Goal: Find specific page/section: Find specific page/section

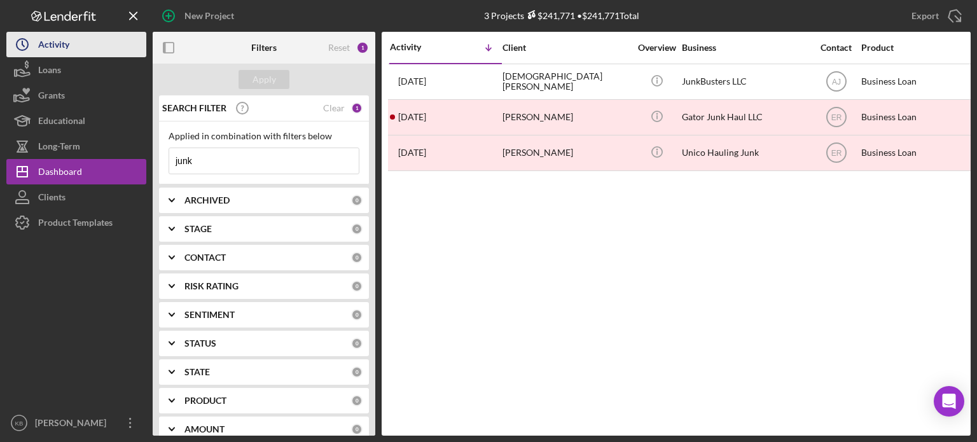
click at [50, 42] on div "Activity" at bounding box center [53, 46] width 31 height 29
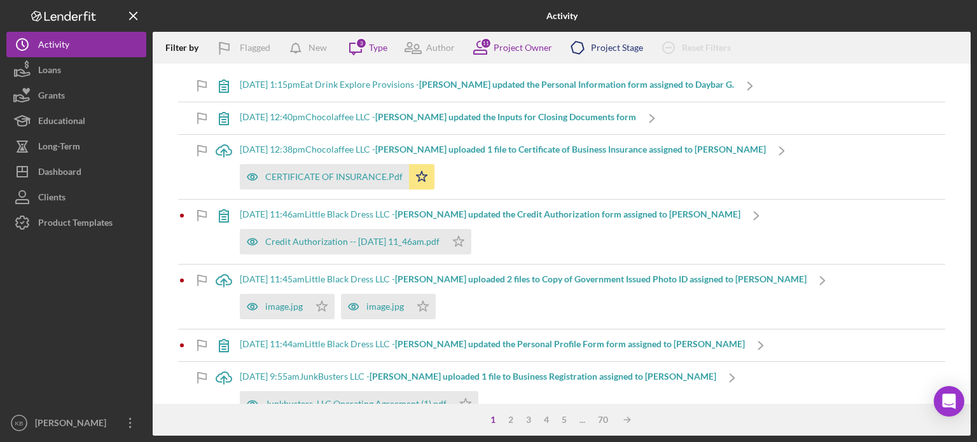
click at [605, 52] on div "Project Stage" at bounding box center [617, 48] width 52 height 10
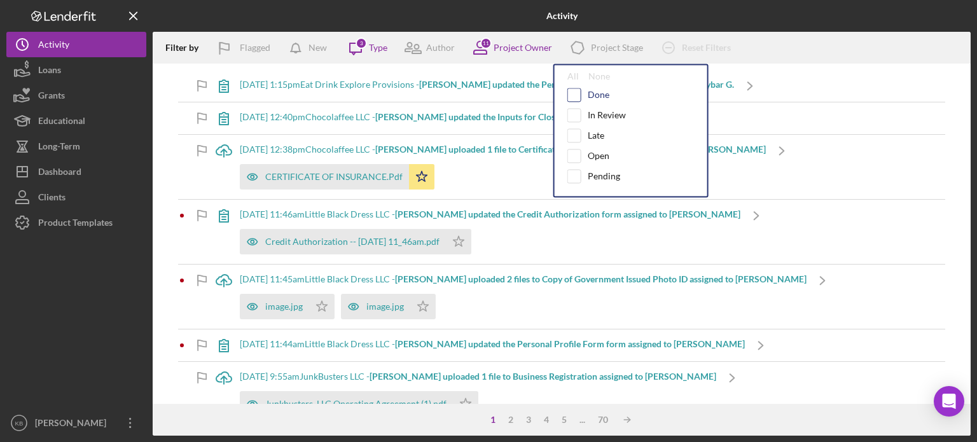
click at [575, 96] on input "checkbox" at bounding box center [574, 94] width 13 height 13
checkbox input "true"
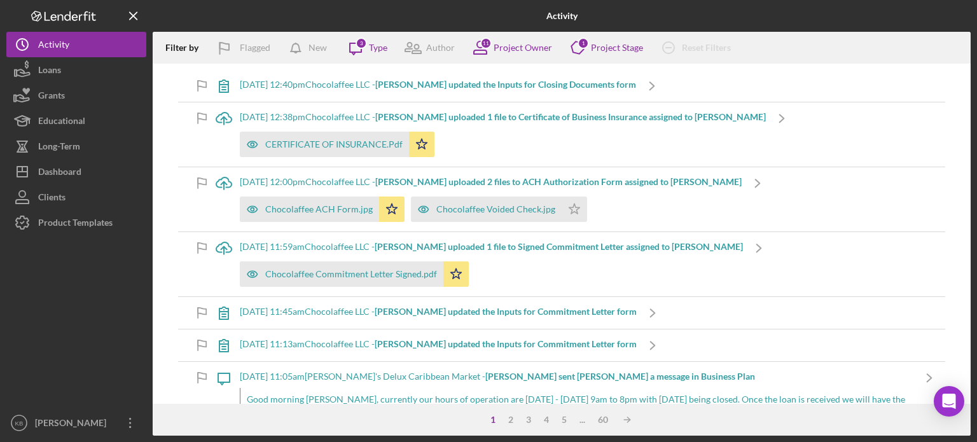
click at [805, 114] on div "Icon/Upload [DATE] 12:38pm Chocolaffee LLC - [PERSON_NAME] uploaded 1 file to C…" at bounding box center [561, 134] width 767 height 64
click at [376, 48] on div "Type" at bounding box center [378, 48] width 18 height 10
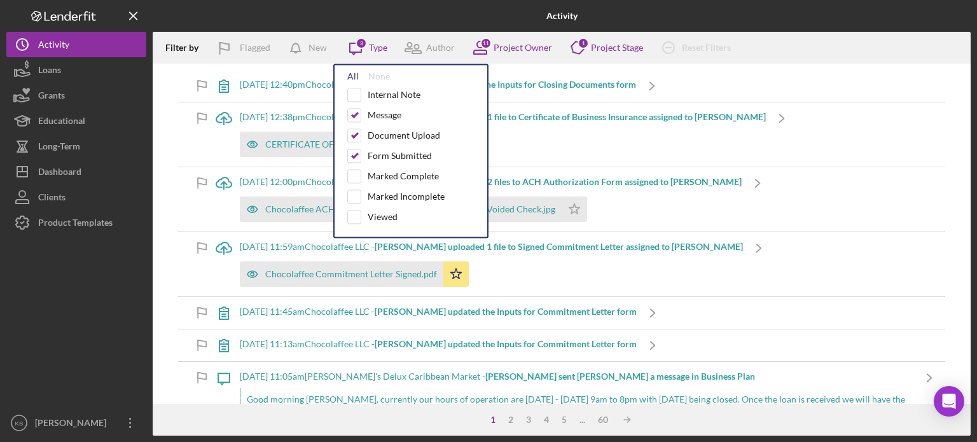
click at [355, 77] on div "All" at bounding box center [352, 76] width 11 height 10
checkbox input "true"
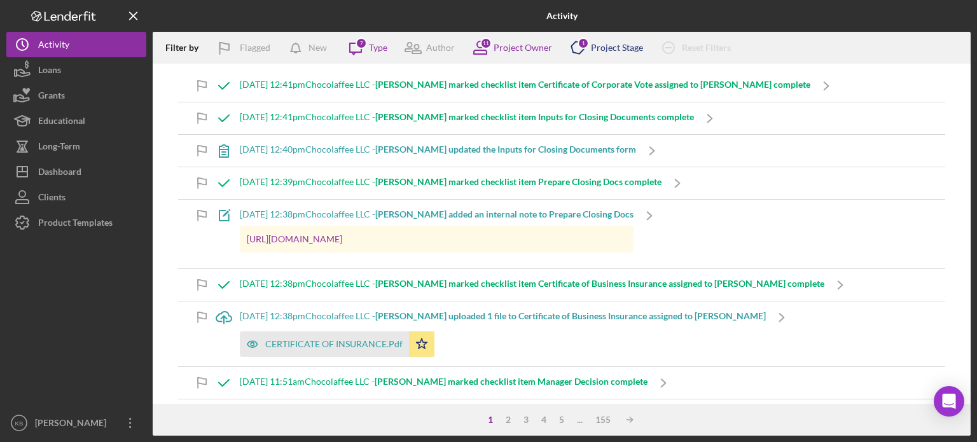
click at [602, 50] on div "Project Stage" at bounding box center [617, 48] width 52 height 10
click at [832, 208] on div "Icon/Note [DATE] 12:38pm Chocolaffee LLC - [PERSON_NAME] added an internal note…" at bounding box center [561, 234] width 767 height 69
click at [364, 50] on icon "Icon/Message" at bounding box center [356, 48] width 32 height 32
click at [48, 47] on div "Activity" at bounding box center [53, 46] width 31 height 29
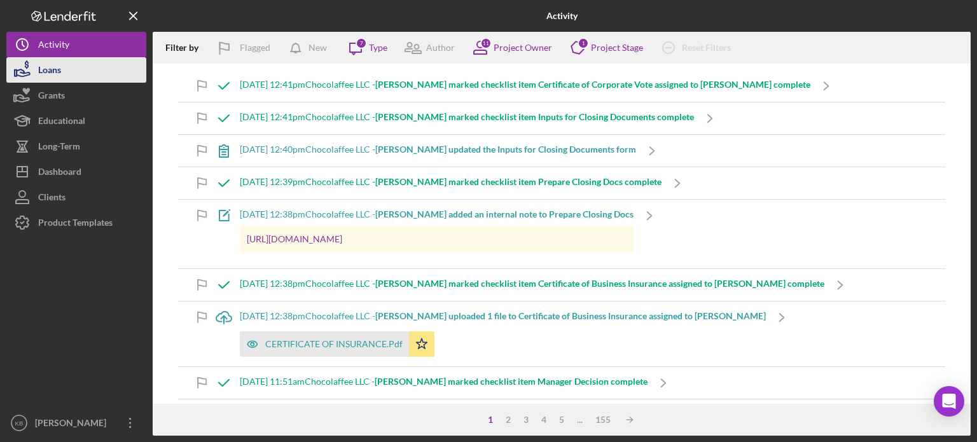
click at [48, 72] on div "Loans" at bounding box center [49, 71] width 23 height 29
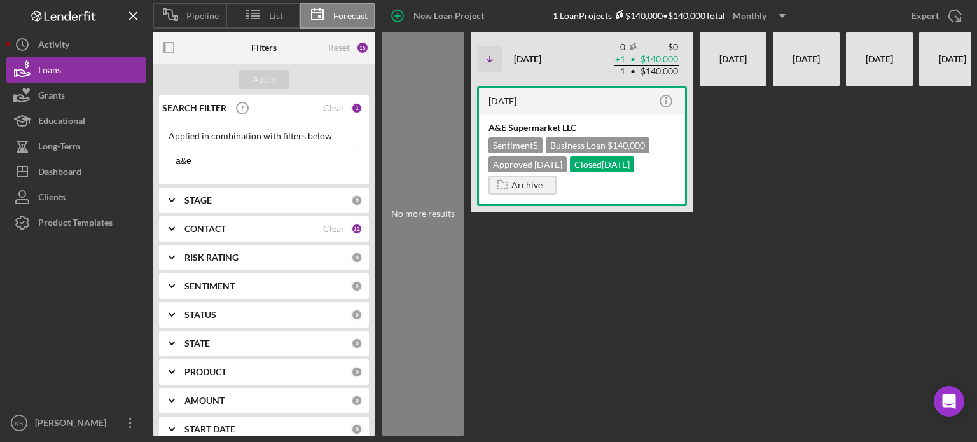
click at [331, 11] on icon at bounding box center [317, 15] width 32 height 32
click at [801, 55] on div "[DATE]" at bounding box center [806, 59] width 54 height 45
click at [853, 68] on div "[DATE]" at bounding box center [879, 59] width 54 height 45
click at [871, 57] on div "[DATE]" at bounding box center [879, 59] width 54 height 45
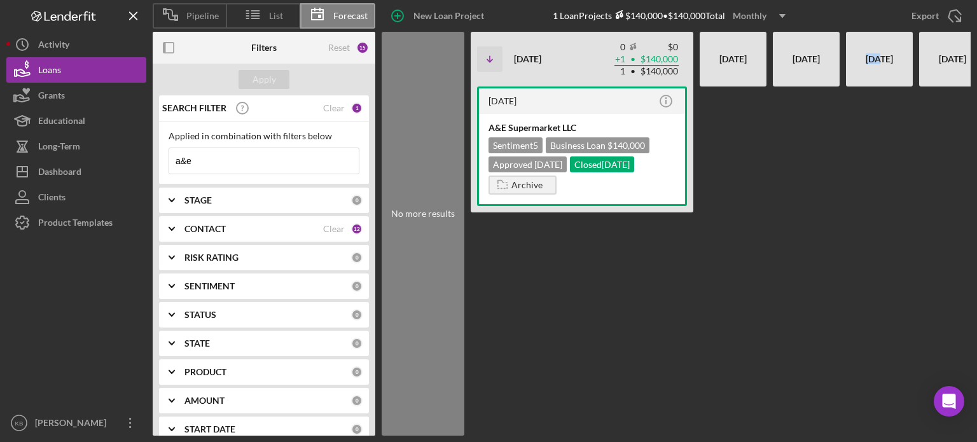
click at [871, 57] on div "[DATE]" at bounding box center [879, 59] width 54 height 45
click at [818, 54] on div "[DATE]" at bounding box center [806, 59] width 54 height 45
drag, startPoint x: 211, startPoint y: 158, endPoint x: 155, endPoint y: 170, distance: 57.9
click at [155, 170] on div "SEARCH FILTER Clear 1 Applied in combination with filters below a&e Icon/Menu C…" at bounding box center [264, 265] width 223 height 340
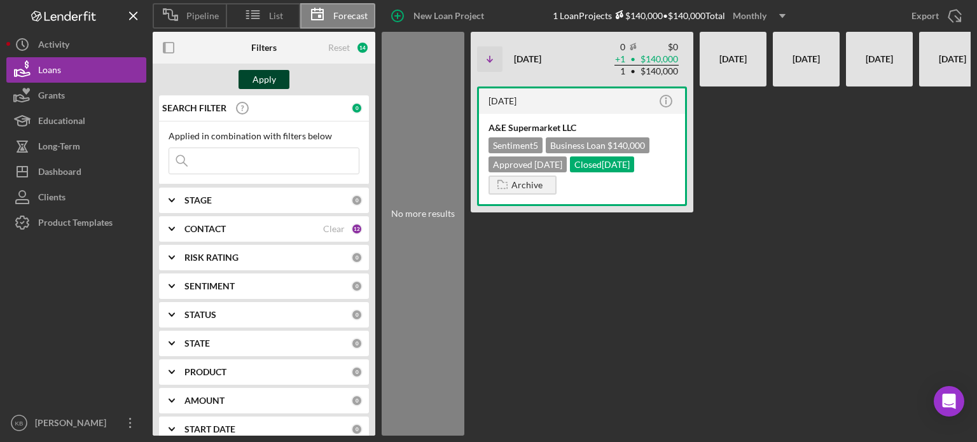
click at [259, 72] on div "Apply" at bounding box center [264, 79] width 24 height 19
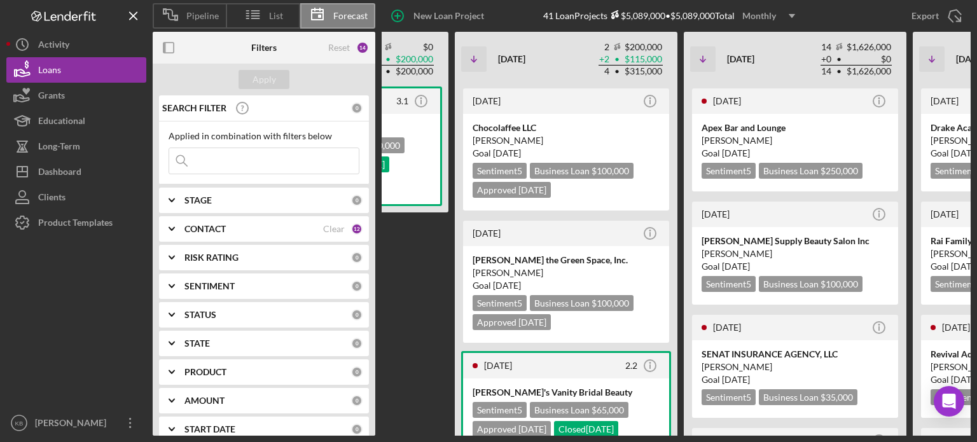
scroll to position [0, 476]
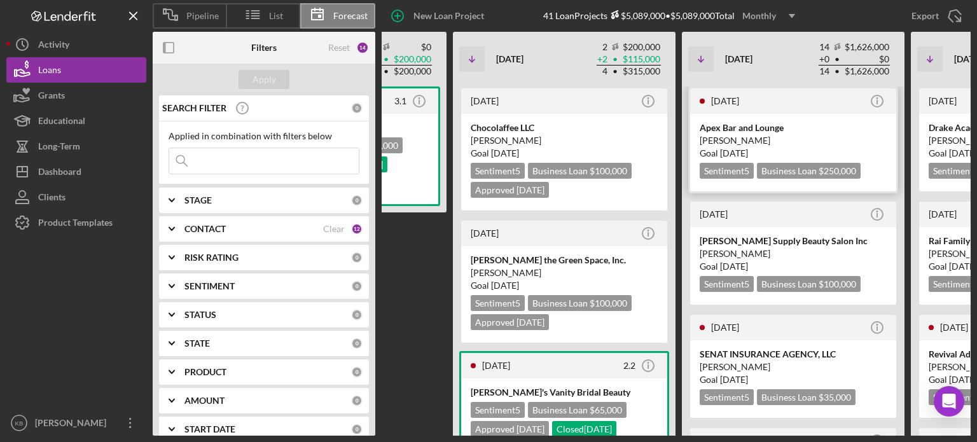
click at [834, 124] on div "Apex Bar and Lounge" at bounding box center [792, 127] width 187 height 13
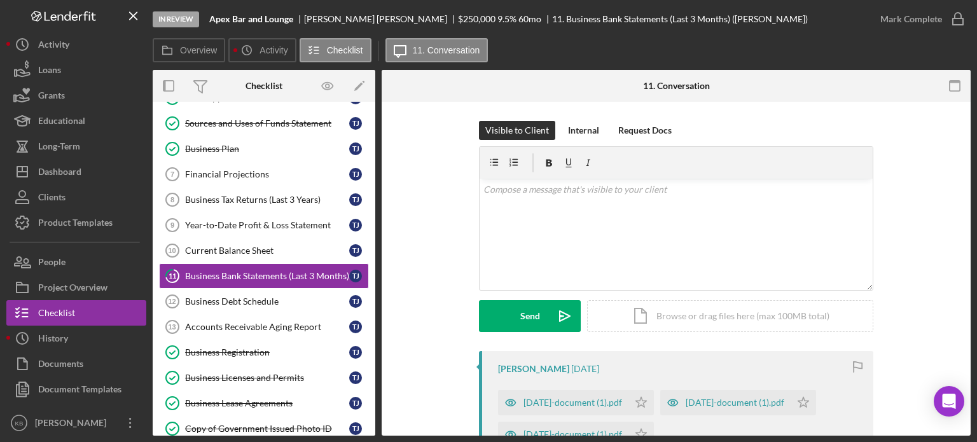
scroll to position [155, 0]
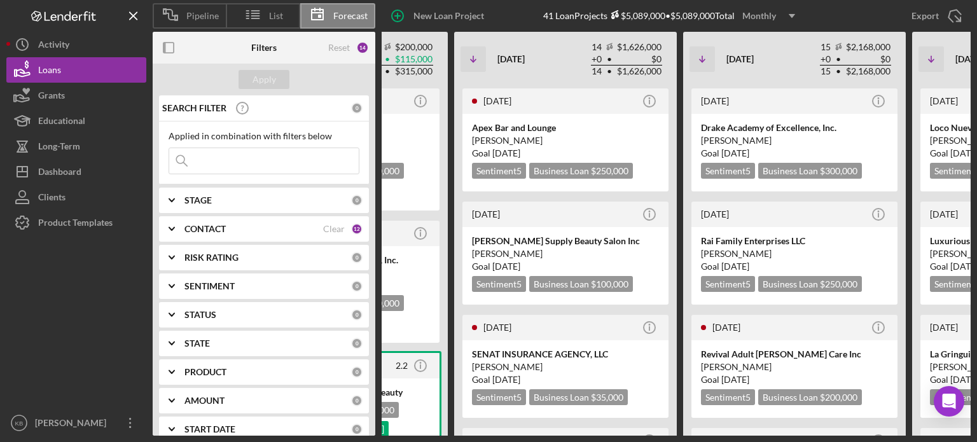
scroll to position [0, 702]
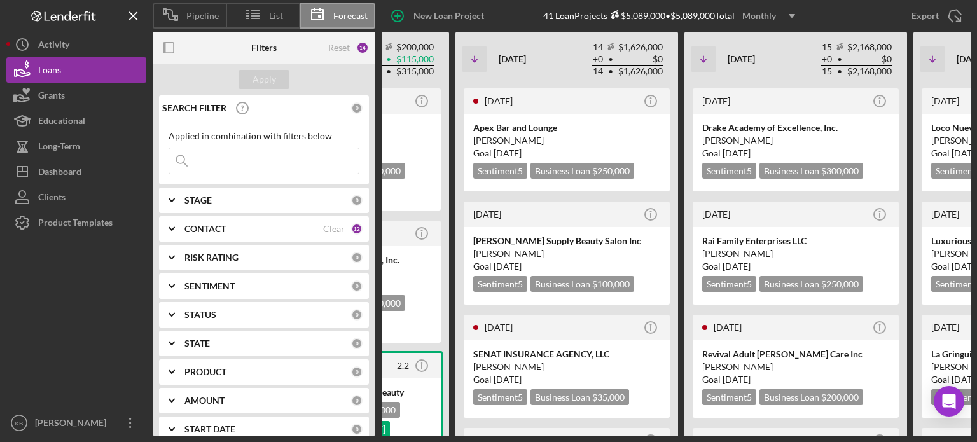
click at [173, 202] on icon "Icon/Expander" at bounding box center [172, 200] width 32 height 32
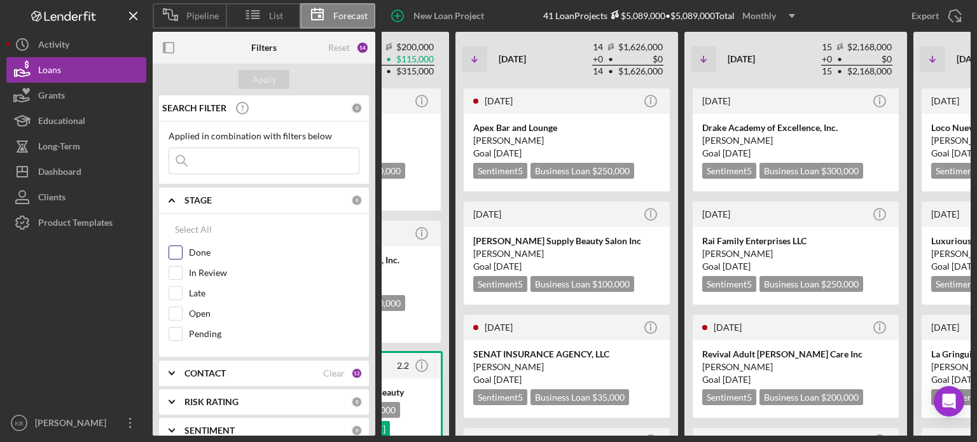
click at [179, 254] on input "Done" at bounding box center [175, 252] width 13 height 13
click at [270, 85] on div "Apply" at bounding box center [264, 79] width 24 height 19
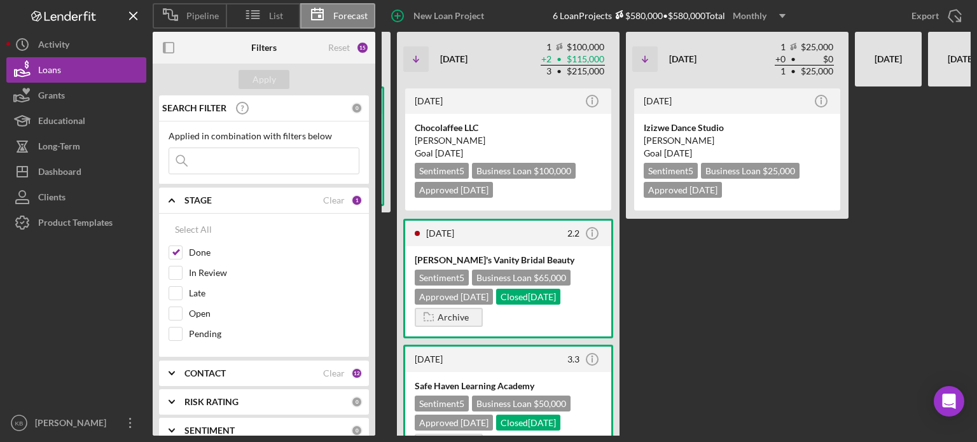
scroll to position [0, 513]
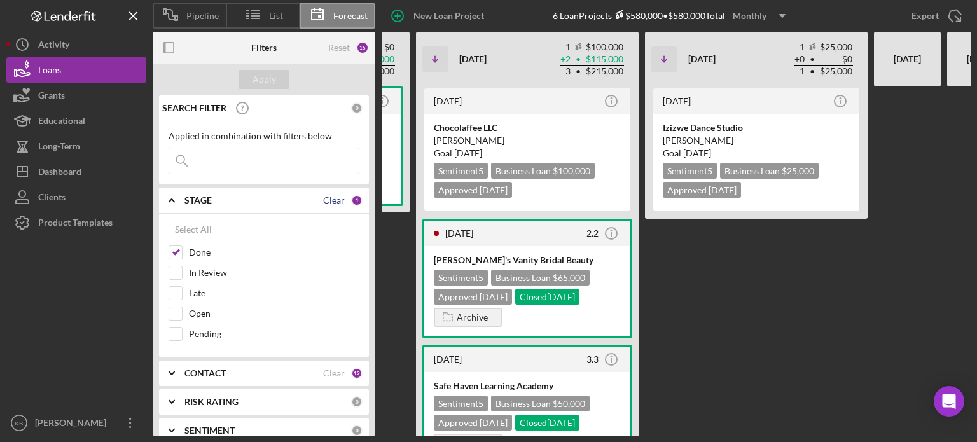
click at [325, 199] on div "Clear" at bounding box center [334, 200] width 22 height 10
checkbox input "false"
click at [262, 81] on div "Apply" at bounding box center [264, 79] width 24 height 19
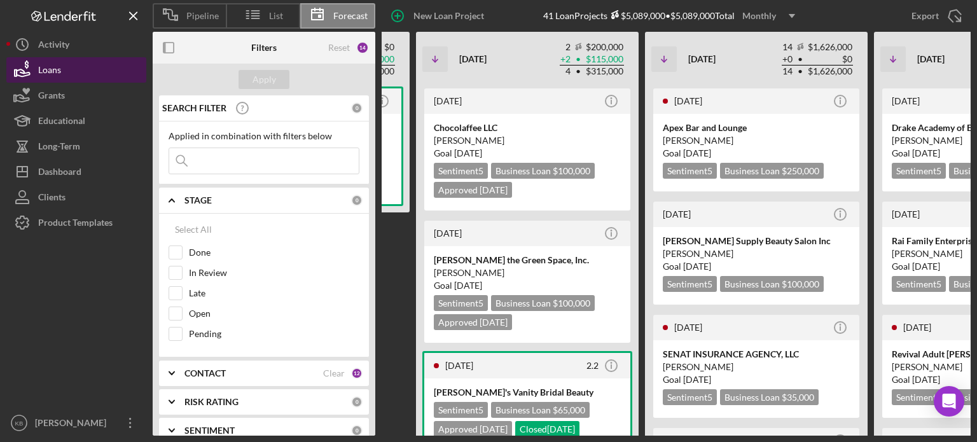
click at [50, 72] on div "Loans" at bounding box center [49, 71] width 23 height 29
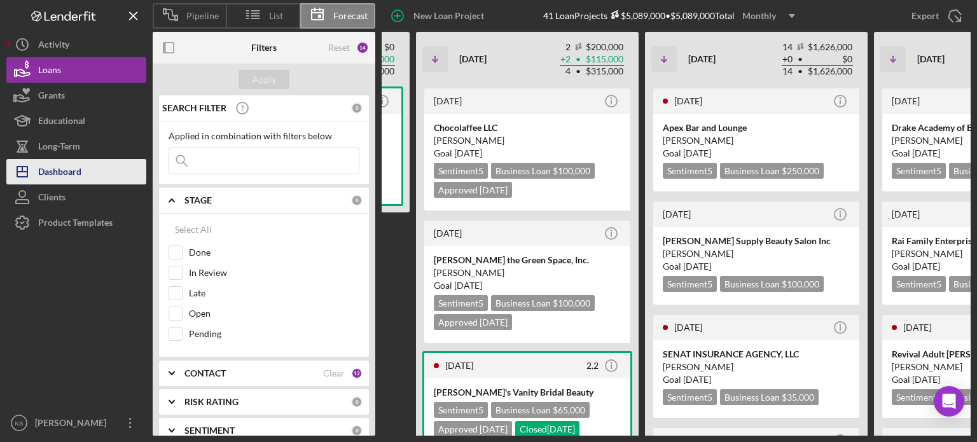
click at [53, 168] on div "Dashboard" at bounding box center [59, 173] width 43 height 29
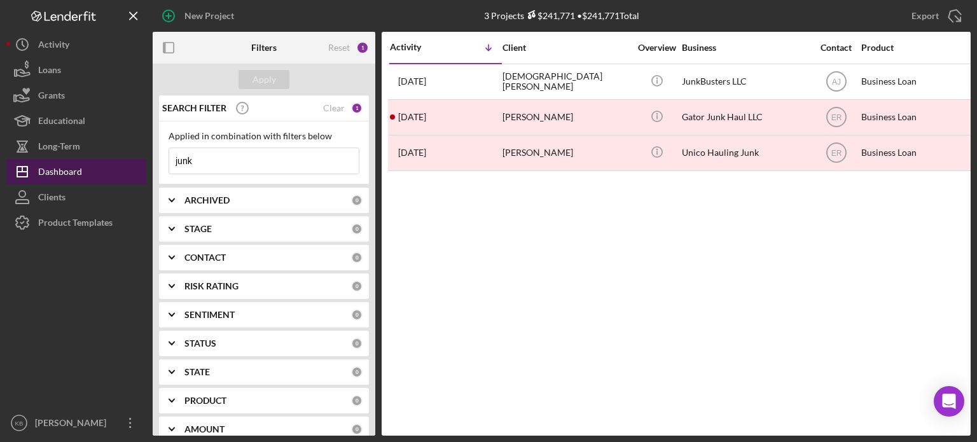
drag, startPoint x: 206, startPoint y: 166, endPoint x: 140, endPoint y: 165, distance: 66.1
click at [140, 165] on div "New Project 3 Projects $241,771 • $241,771 Total junk Export Icon/Export Filter…" at bounding box center [488, 218] width 964 height 436
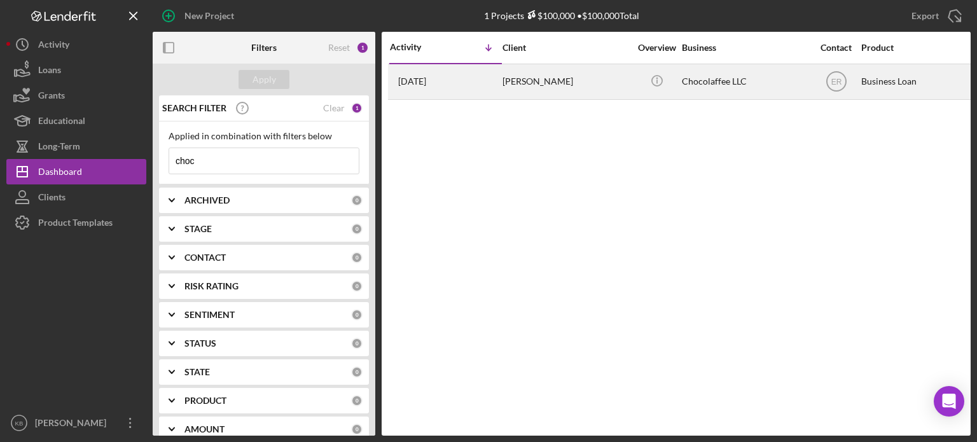
type input "choc"
click at [544, 76] on div "[PERSON_NAME]" at bounding box center [565, 82] width 127 height 34
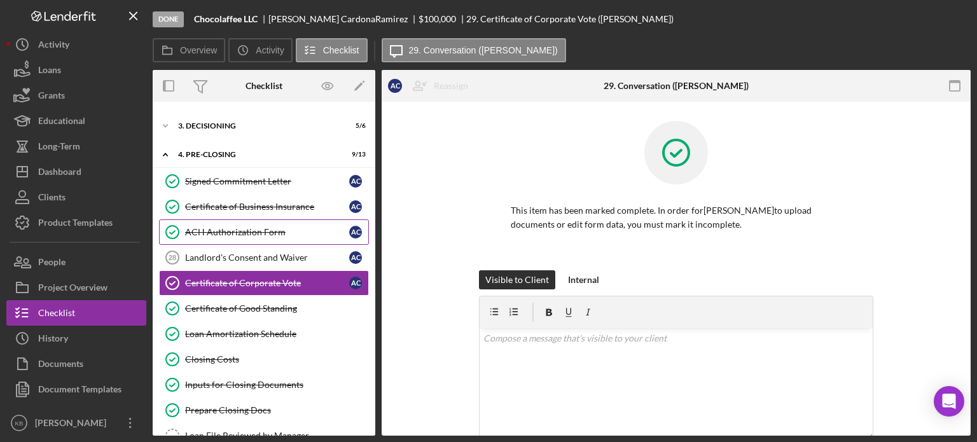
scroll to position [91, 0]
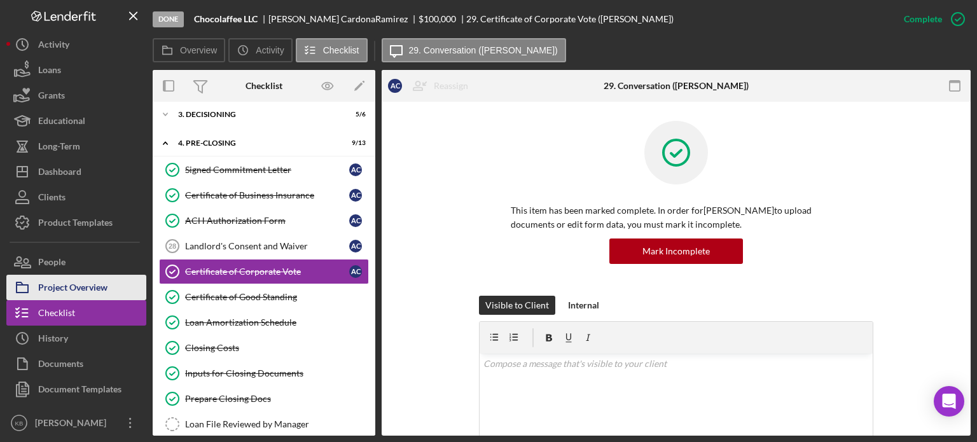
click at [52, 282] on div "Project Overview" at bounding box center [72, 289] width 69 height 29
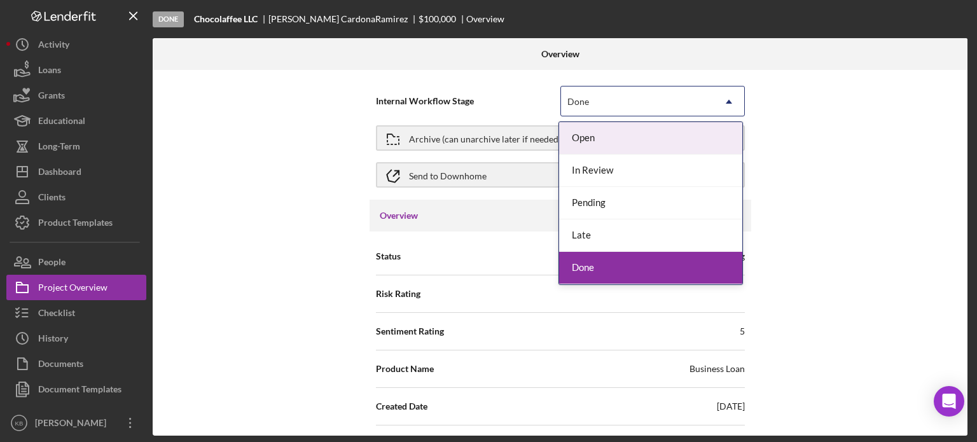
click at [726, 100] on icon "Icon/Dropdown Arrow" at bounding box center [728, 101] width 31 height 31
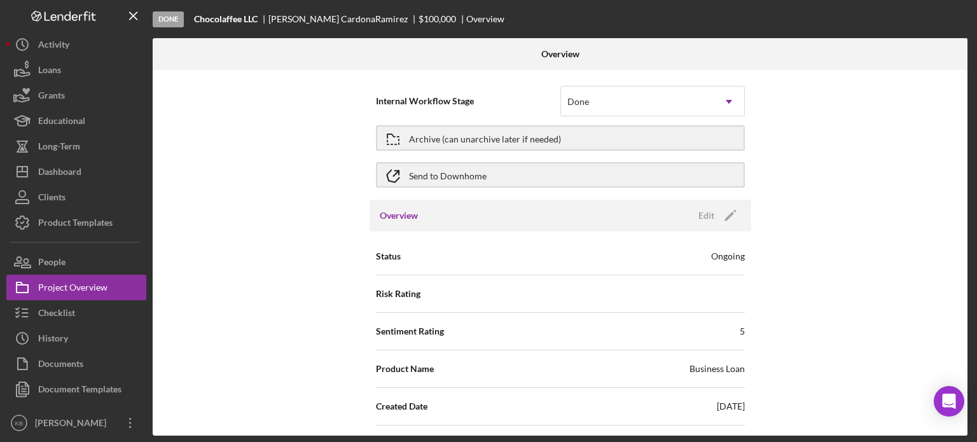
click at [851, 122] on div "Internal Workflow Stage Done Icon/Dropdown Arrow Archive (can unarchive later i…" at bounding box center [560, 253] width 815 height 366
click at [54, 69] on div "Loans" at bounding box center [49, 71] width 23 height 29
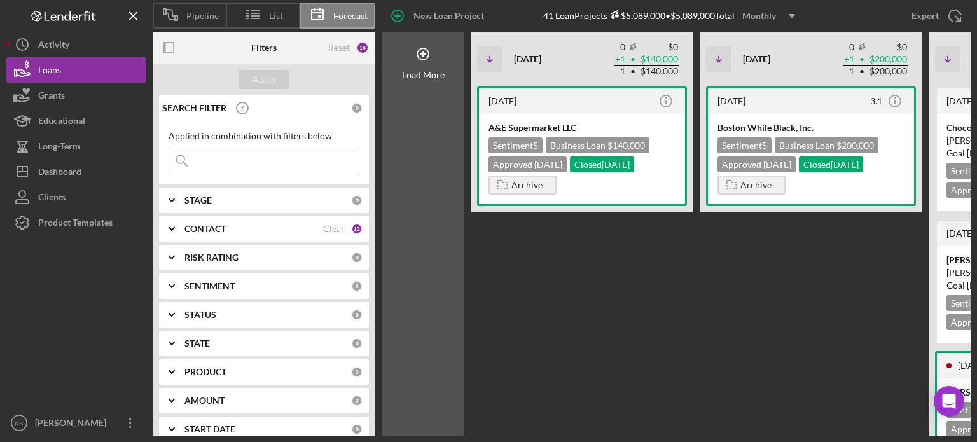
click at [214, 162] on input at bounding box center [263, 160] width 189 height 25
type input "j"
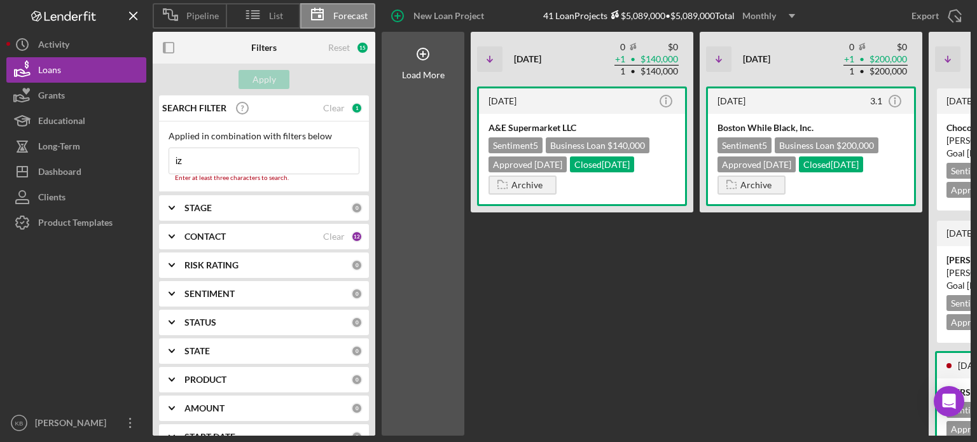
click at [200, 149] on input "iz" at bounding box center [263, 160] width 189 height 25
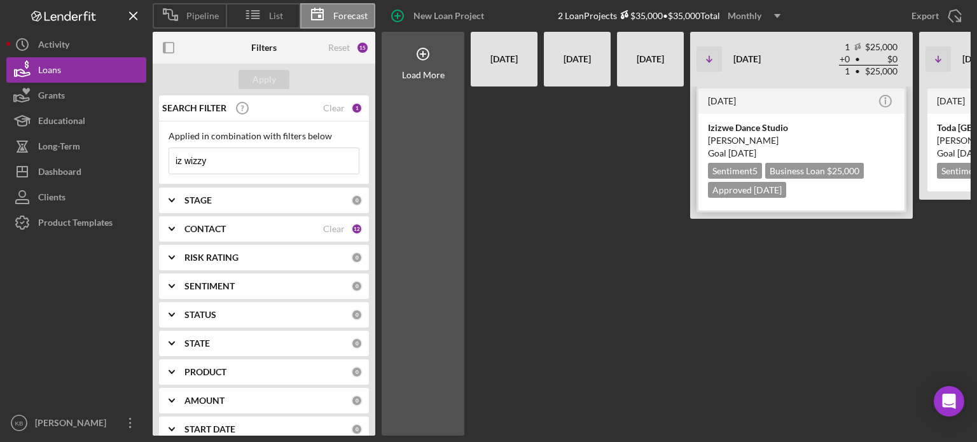
type input "iz wizzy"
click at [753, 142] on div "[PERSON_NAME]" at bounding box center [801, 140] width 187 height 13
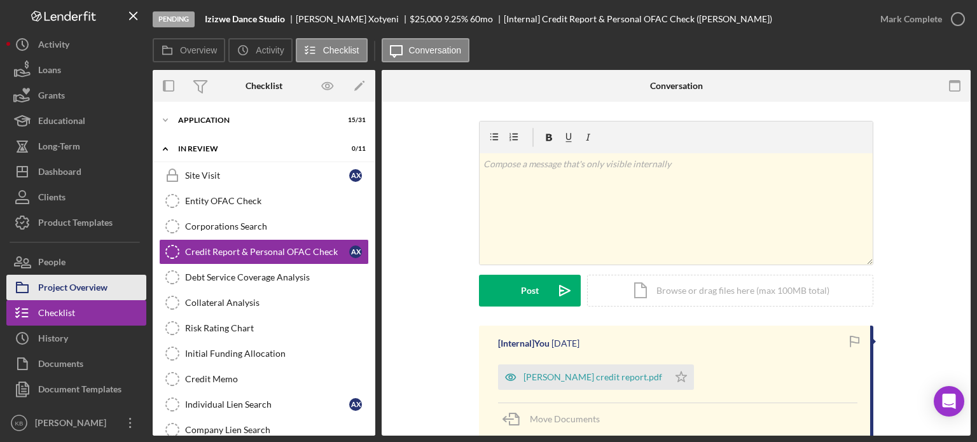
click at [51, 284] on div "Project Overview" at bounding box center [72, 289] width 69 height 29
